Goal: Complete application form

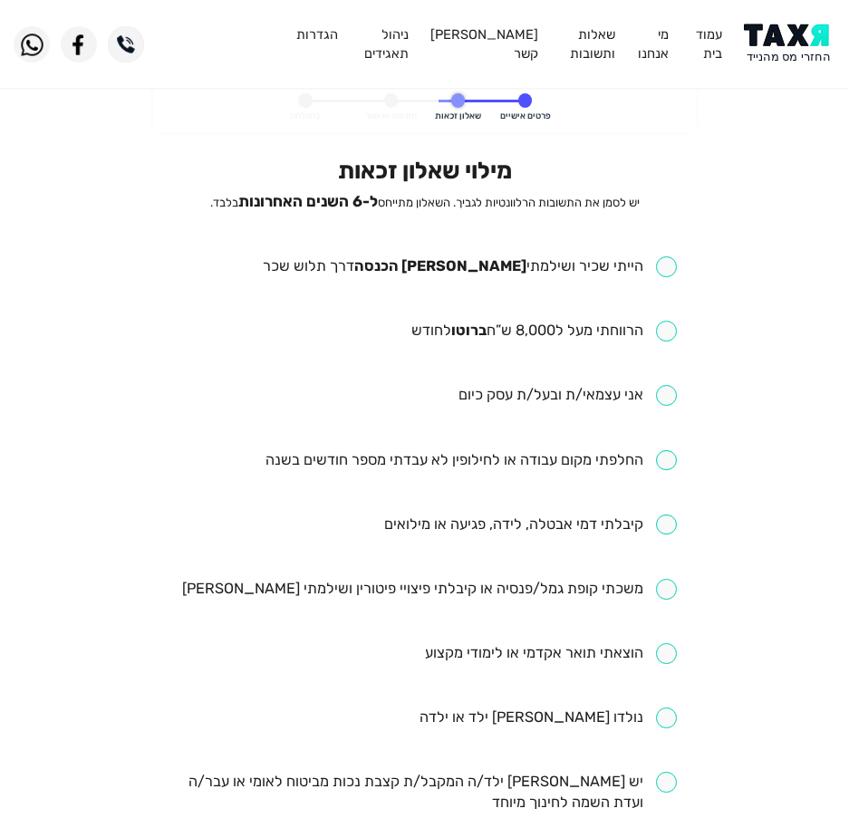
click at [516, 265] on input "checkbox" at bounding box center [470, 266] width 414 height 21
checkbox input "true"
click at [585, 336] on input "checkbox" at bounding box center [543, 331] width 265 height 21
checkbox input "true"
click at [592, 462] on input "checkbox" at bounding box center [470, 460] width 411 height 21
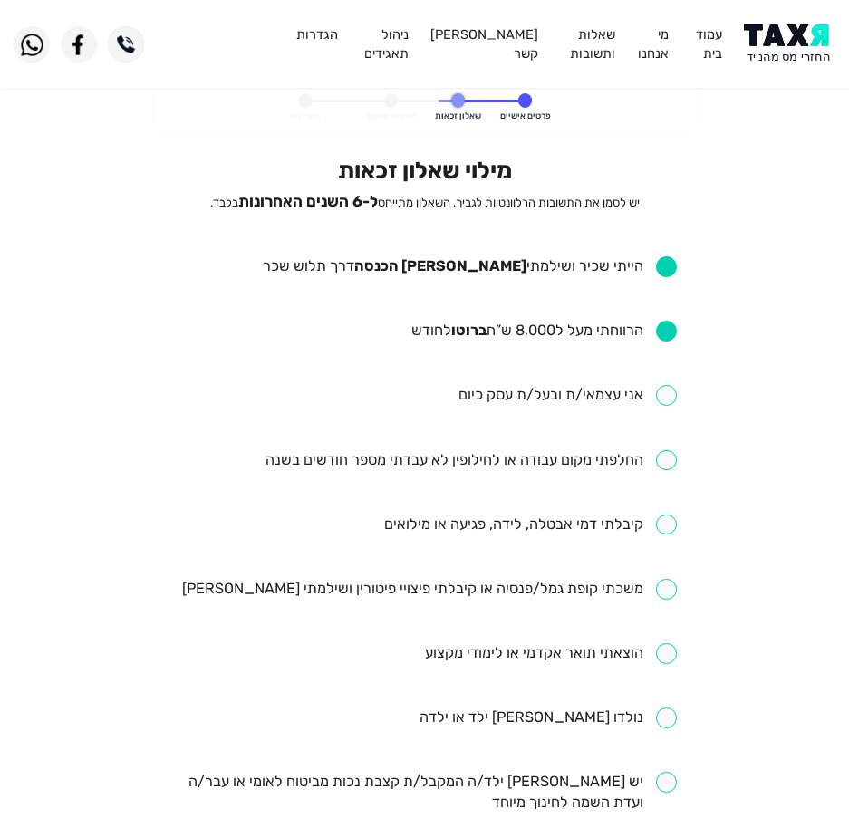
checkbox input "true"
click at [536, 528] on input "checkbox" at bounding box center [530, 525] width 293 height 21
checkbox input "true"
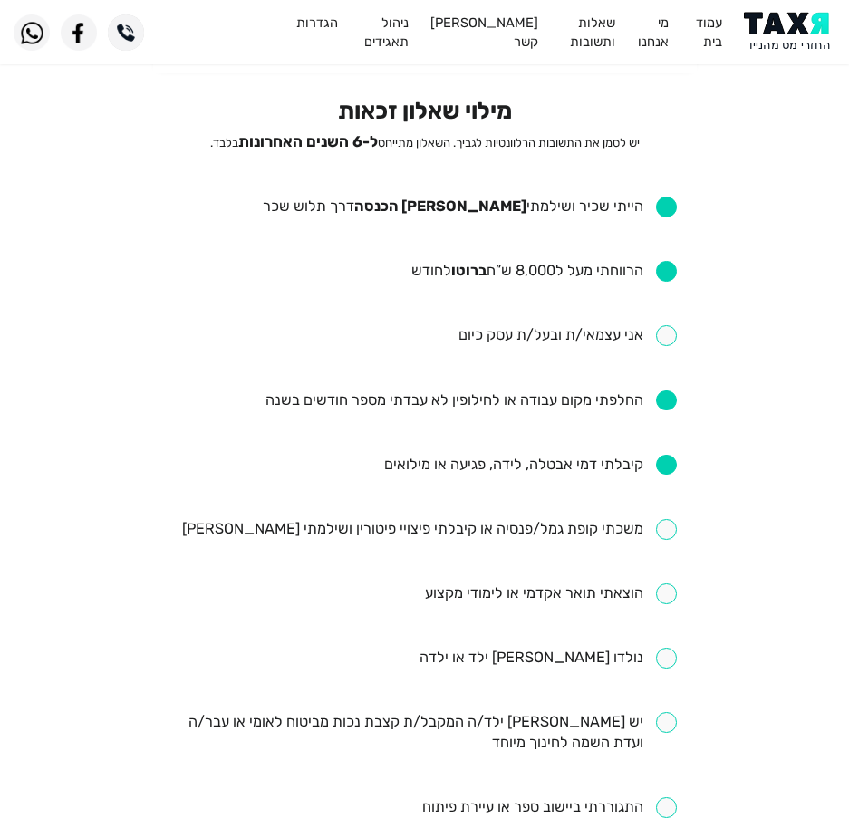
scroll to position [91, 0]
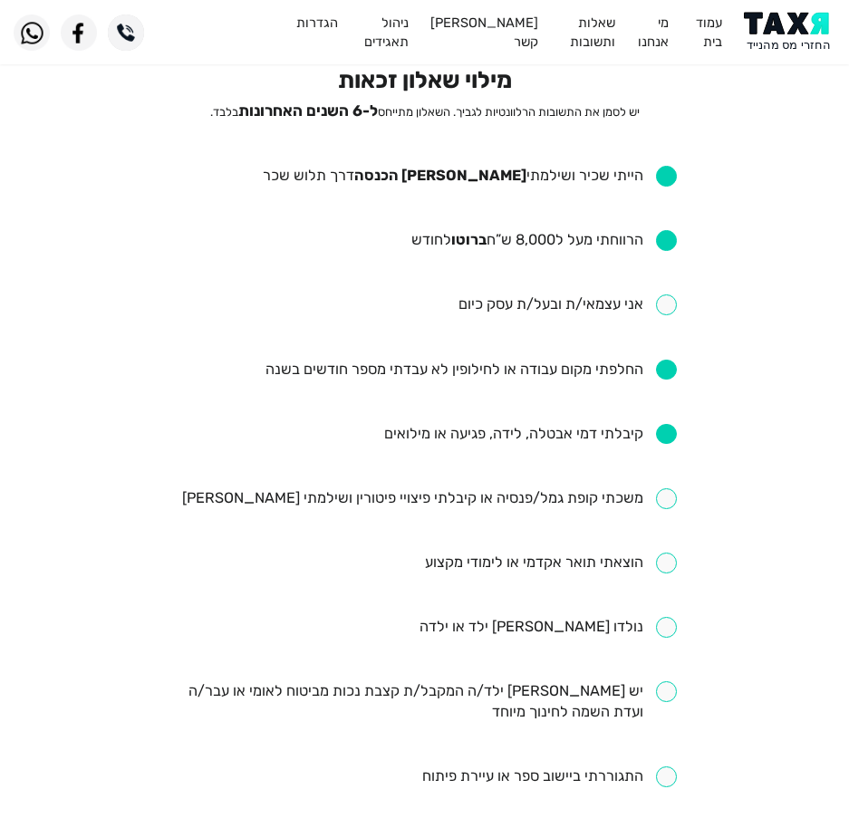
click at [580, 569] on input "checkbox" at bounding box center [551, 563] width 252 height 21
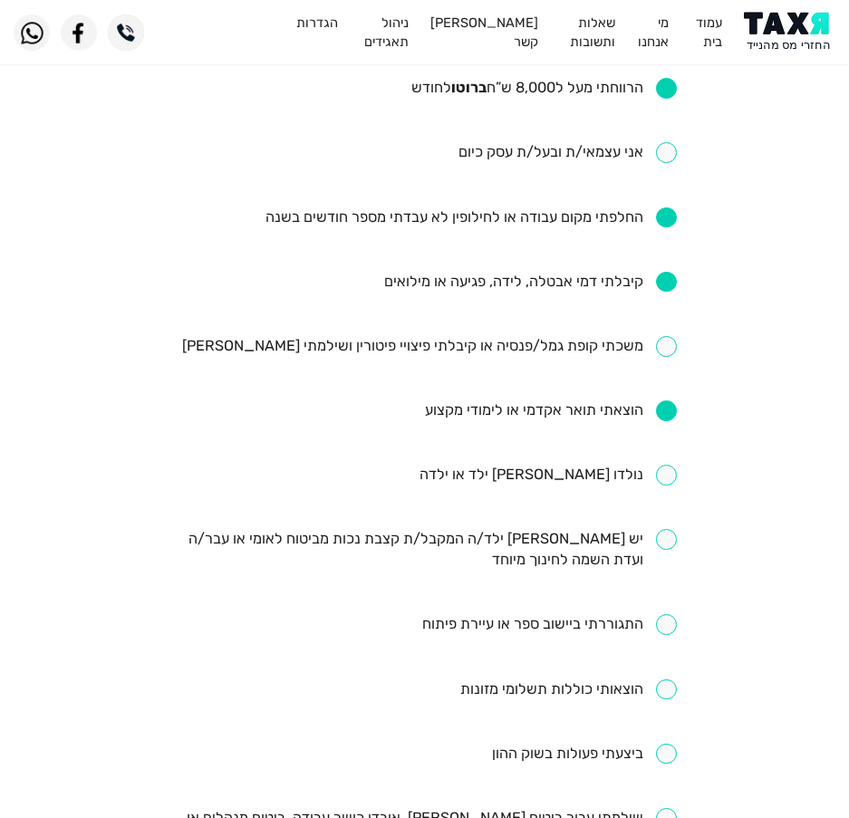
scroll to position [272, 0]
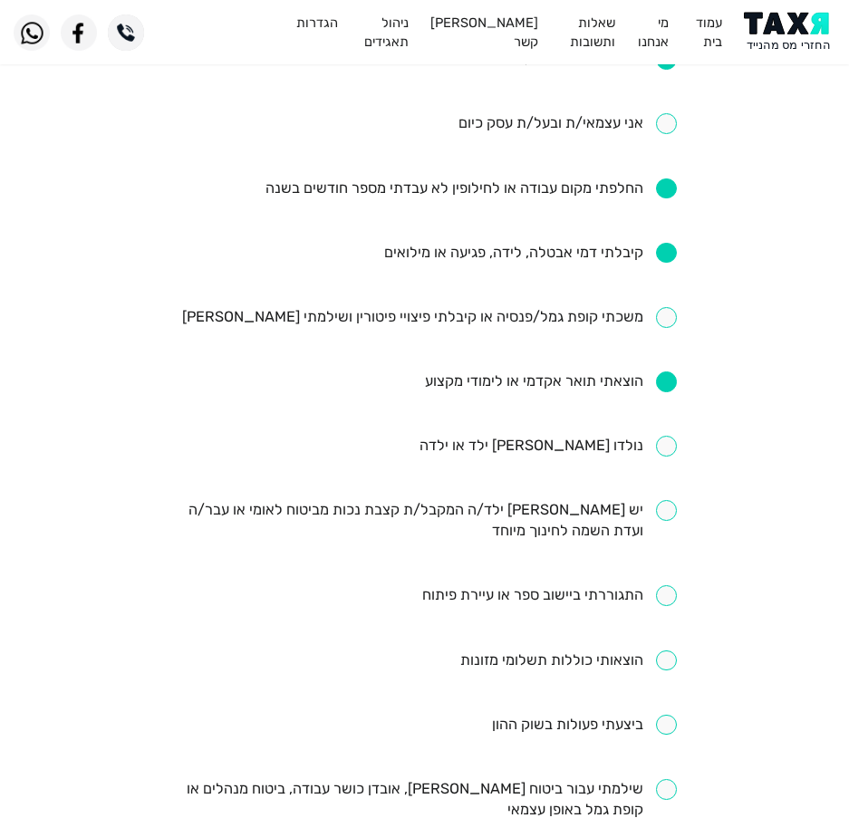
click at [508, 385] on input "checkbox" at bounding box center [551, 381] width 252 height 21
checkbox input "false"
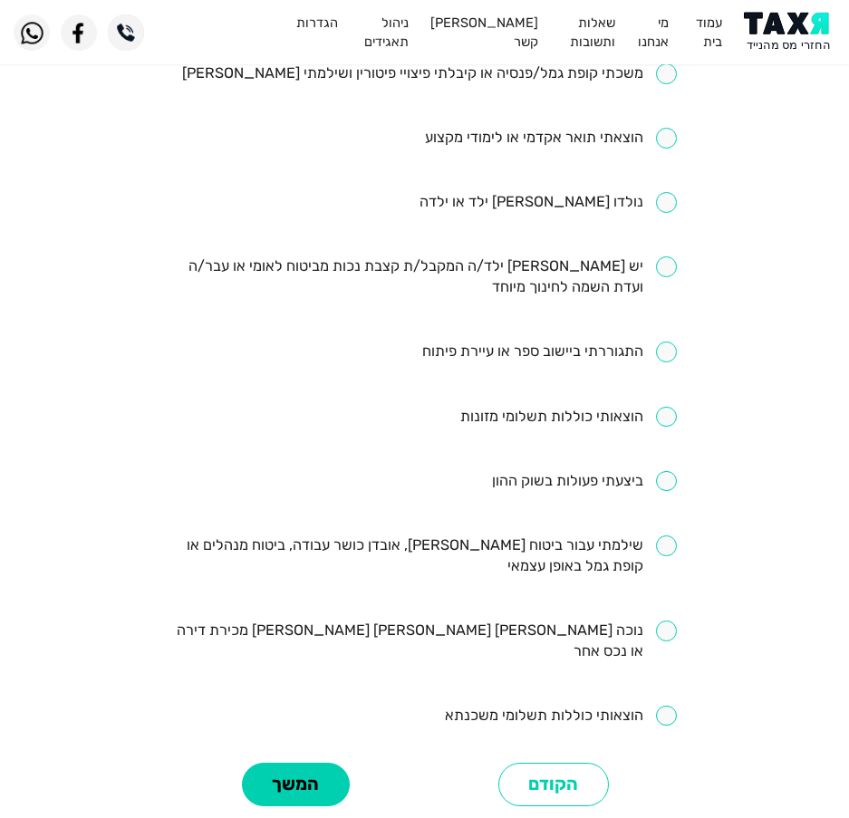
scroll to position [544, 0]
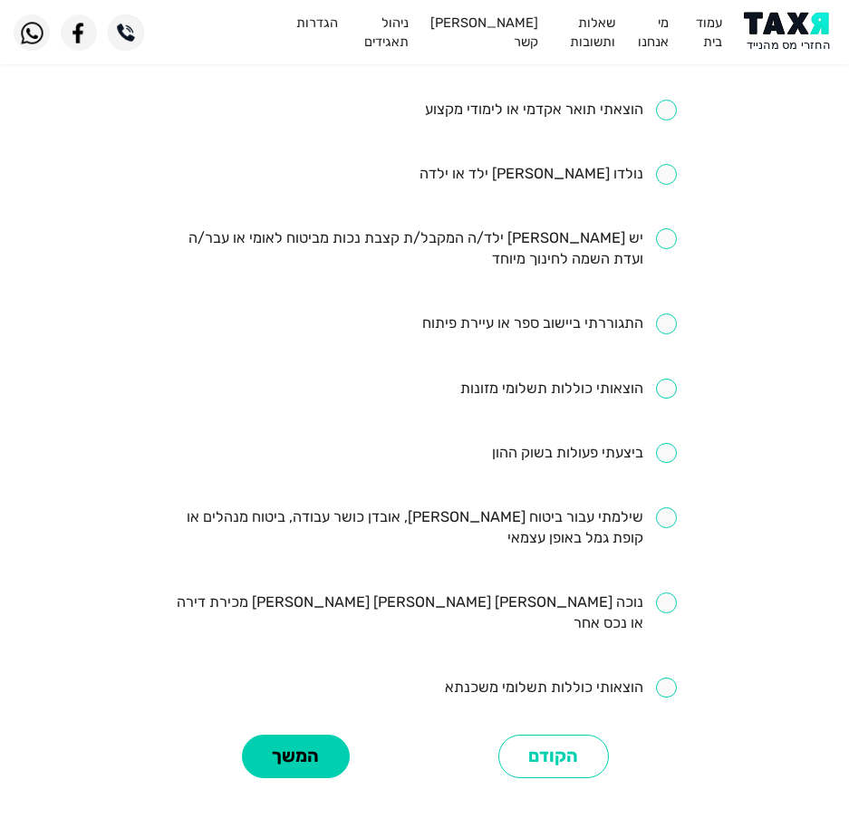
click at [563, 459] on input "checkbox" at bounding box center [584, 453] width 185 height 21
click at [585, 445] on input "checkbox" at bounding box center [584, 453] width 185 height 21
checkbox input "false"
click at [542, 516] on input "checkbox" at bounding box center [424, 528] width 505 height 42
checkbox input "true"
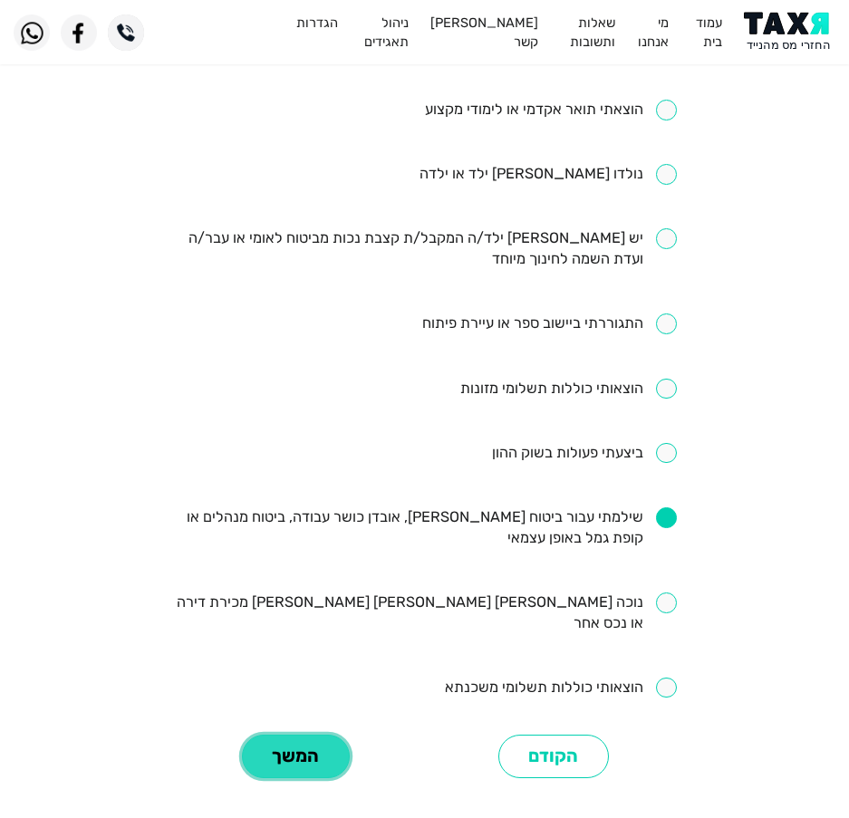
click at [281, 735] on button "המשך" at bounding box center [296, 757] width 108 height 44
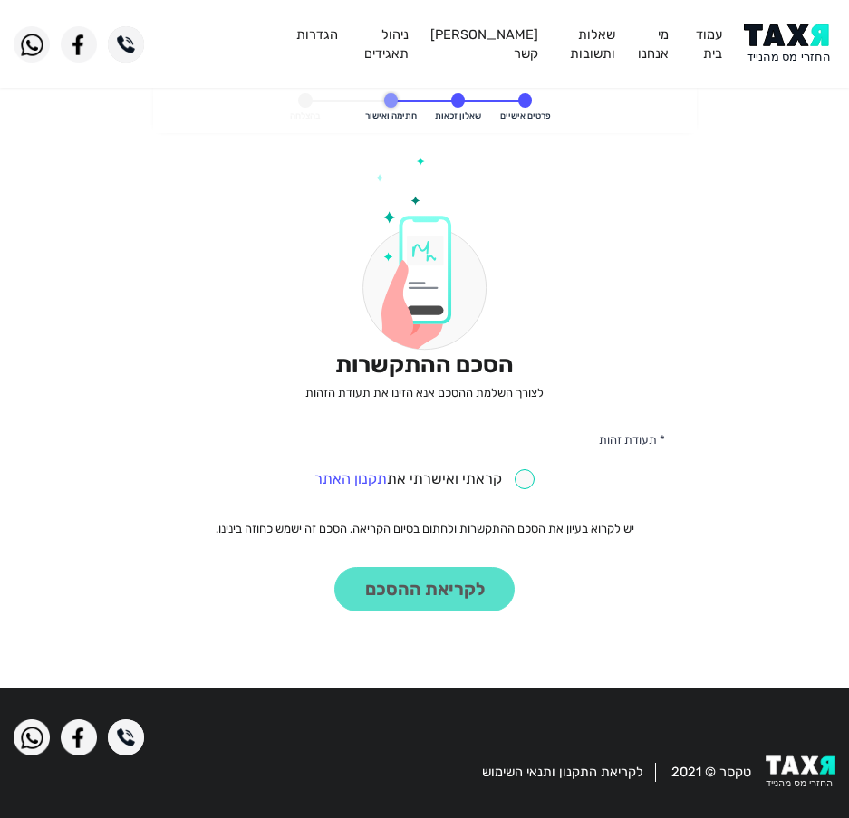
click at [471, 414] on div "הסכם ההתקשרות לצורך השלמת ההסכם אנא הזינו את תעודת הזהות * תעודת זהות קראתי ואי…" at bounding box center [424, 384] width 505 height 455
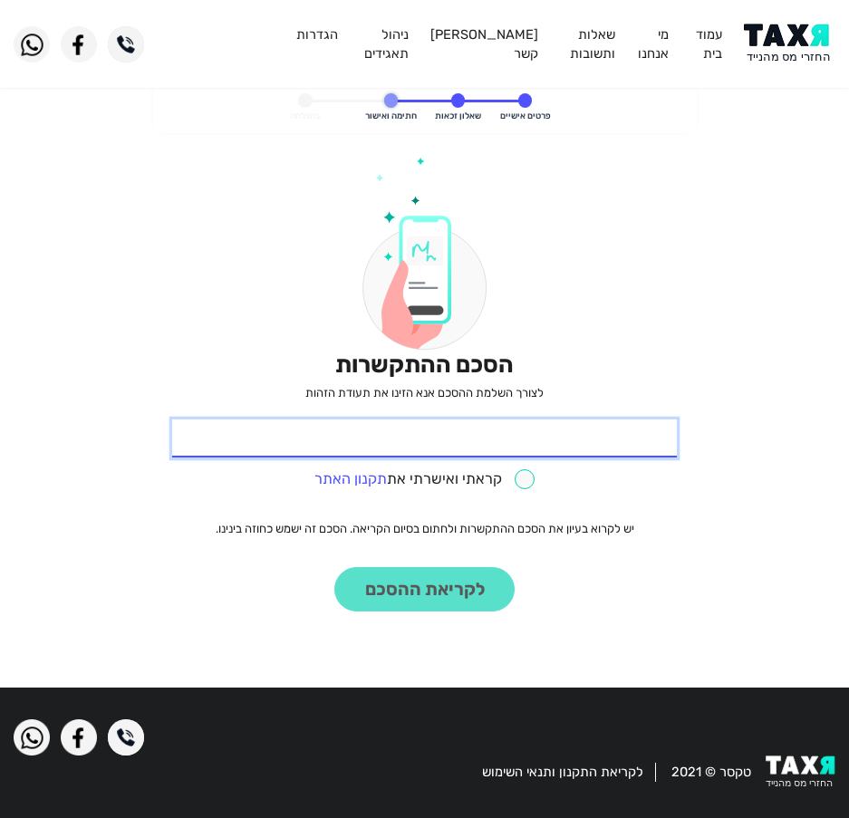
click at [470, 435] on input "* תעודת זהות" at bounding box center [424, 438] width 505 height 38
type input "203524590"
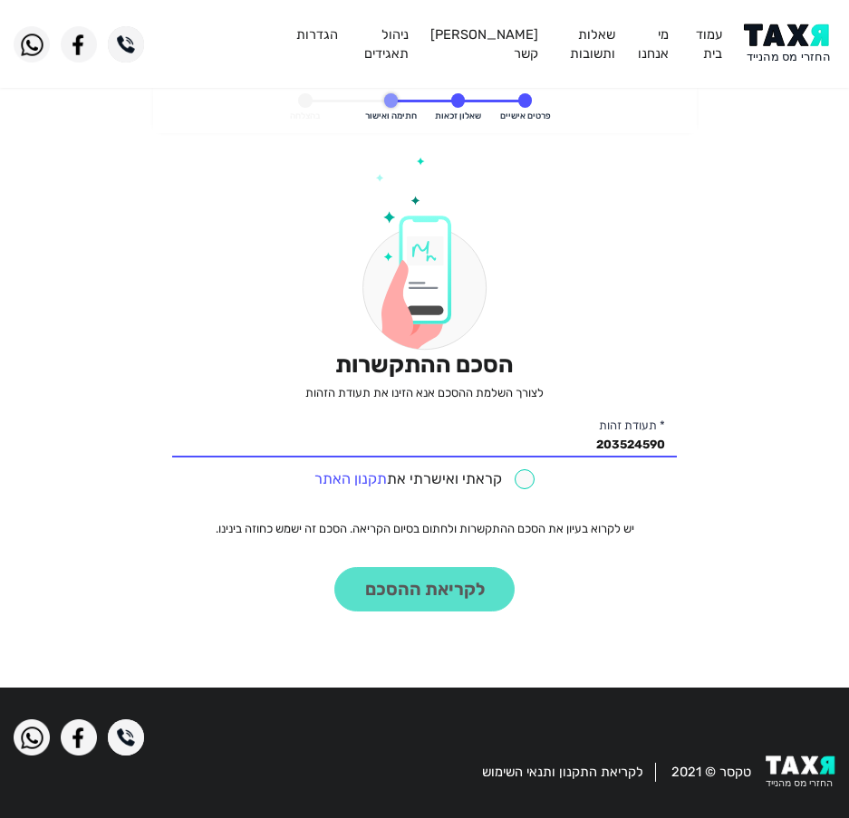
drag, startPoint x: 534, startPoint y: 477, endPoint x: 507, endPoint y: 480, distance: 26.5
click at [533, 477] on div "קראתי ואישרתי את תקנון האתר" at bounding box center [424, 477] width 505 height 28
click at [513, 478] on input "checkbox" at bounding box center [424, 479] width 221 height 21
checkbox input "true"
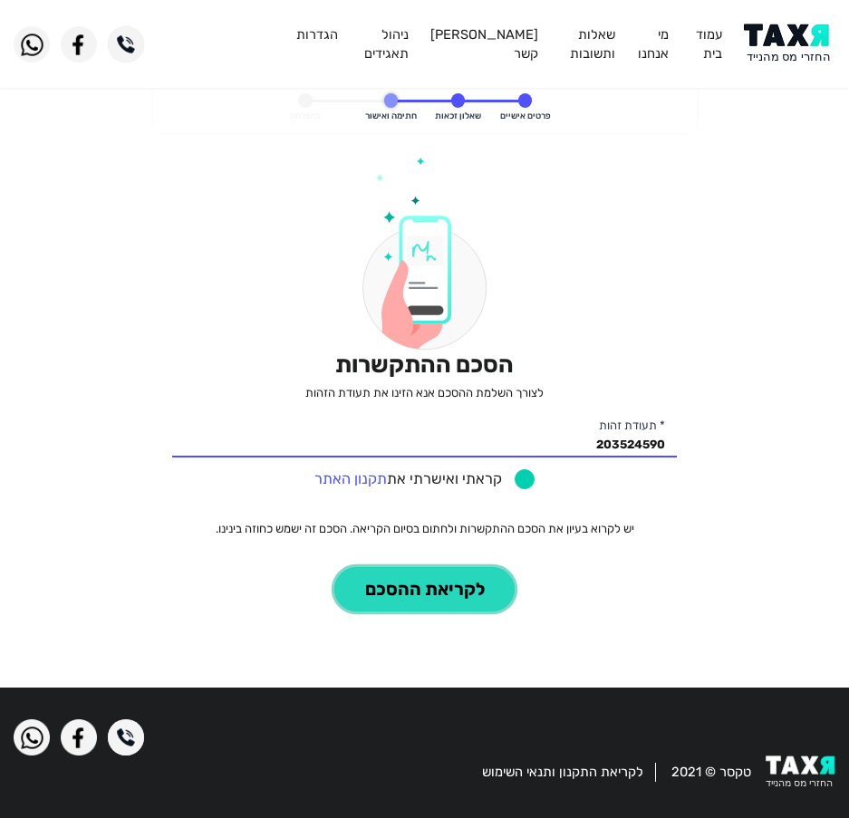
click at [468, 594] on button "לקריאת ההסכם" at bounding box center [424, 589] width 180 height 44
